Goal: Check status

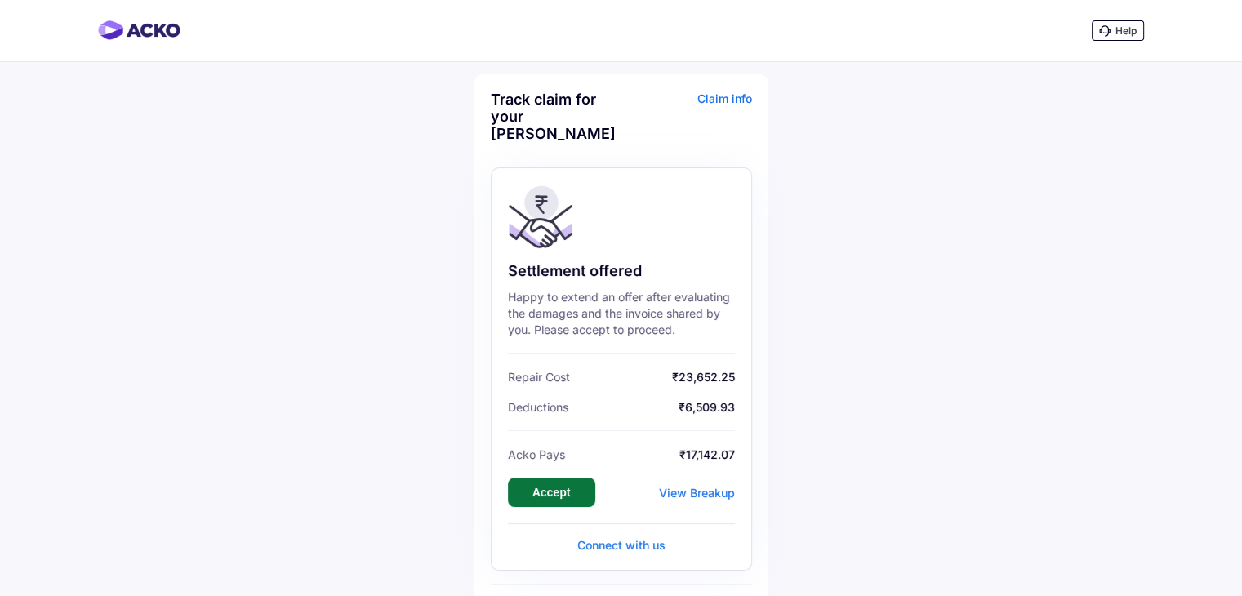
click at [562, 478] on button "Accept" at bounding box center [551, 492] width 87 height 29
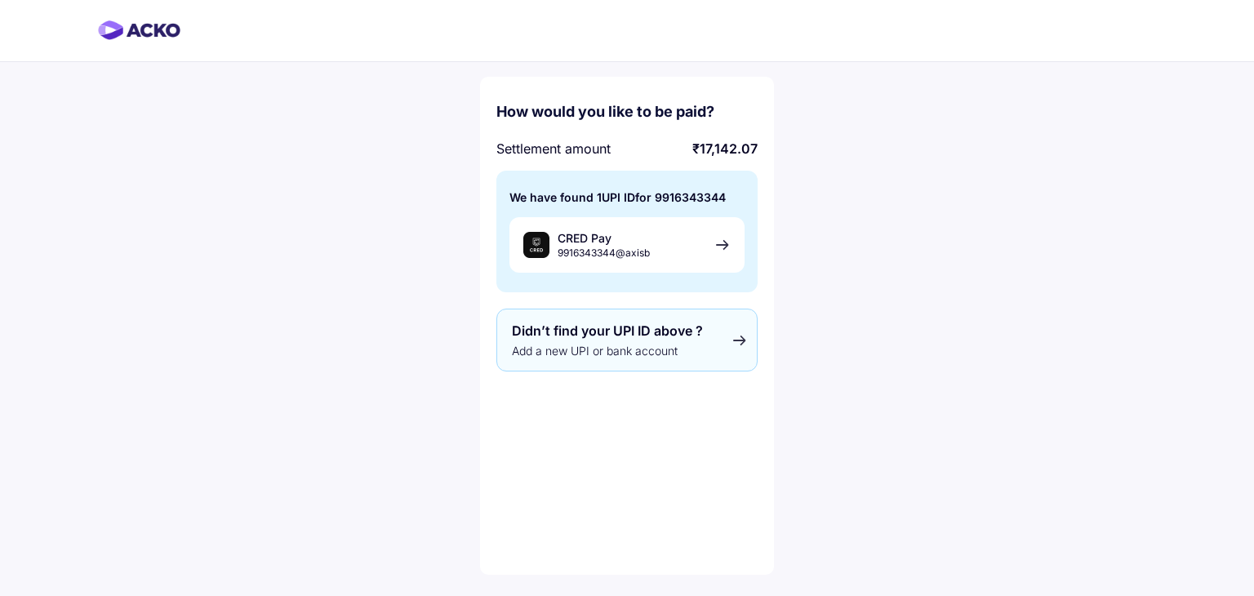
click at [698, 337] on span "Didn’t find your UPI ID above ?" at bounding box center [607, 330] width 191 height 16
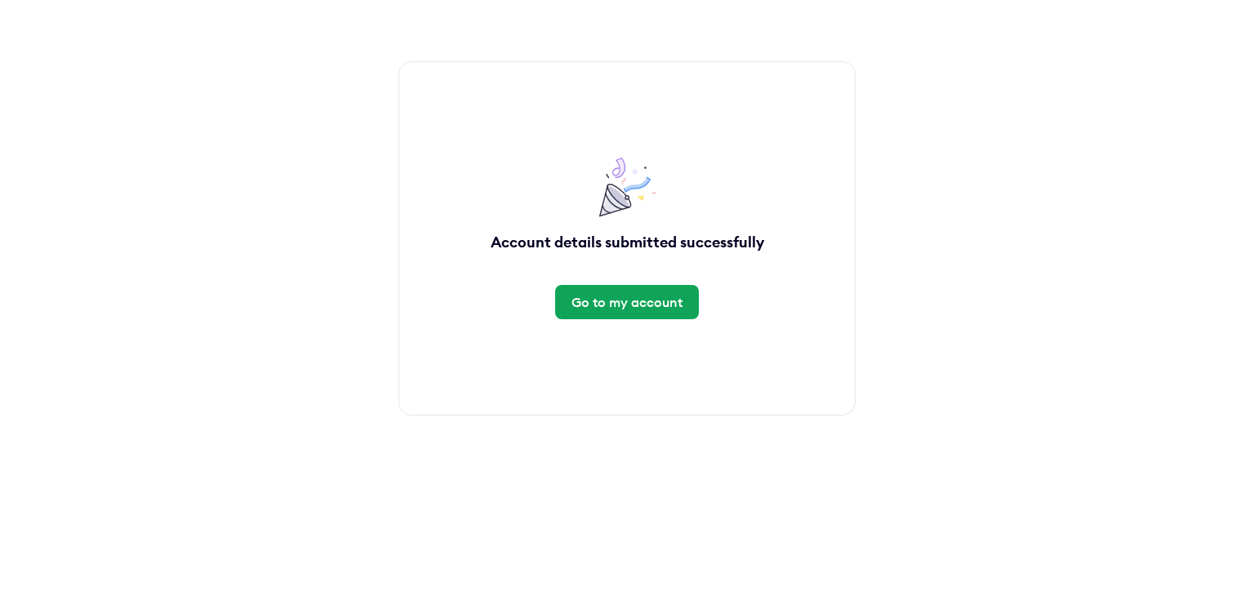
click at [620, 305] on div "Go to my account" at bounding box center [626, 302] width 111 height 18
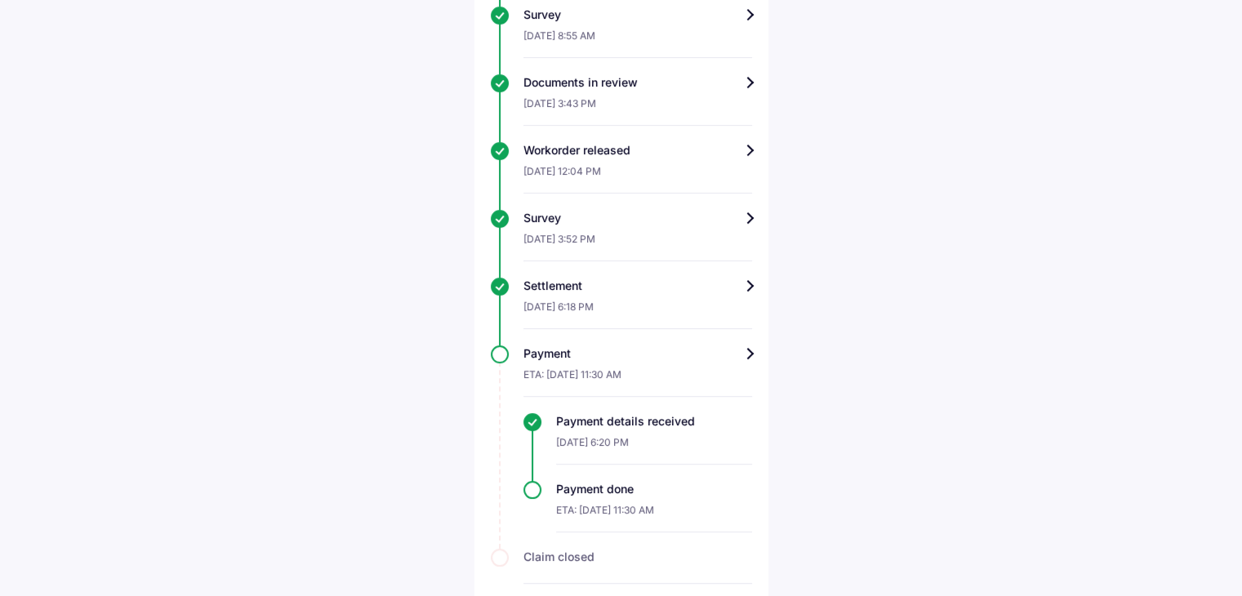
scroll to position [626, 0]
click at [620, 305] on div "[DATE] 6:18 PM" at bounding box center [637, 310] width 229 height 35
